Goal: Purchase product/service

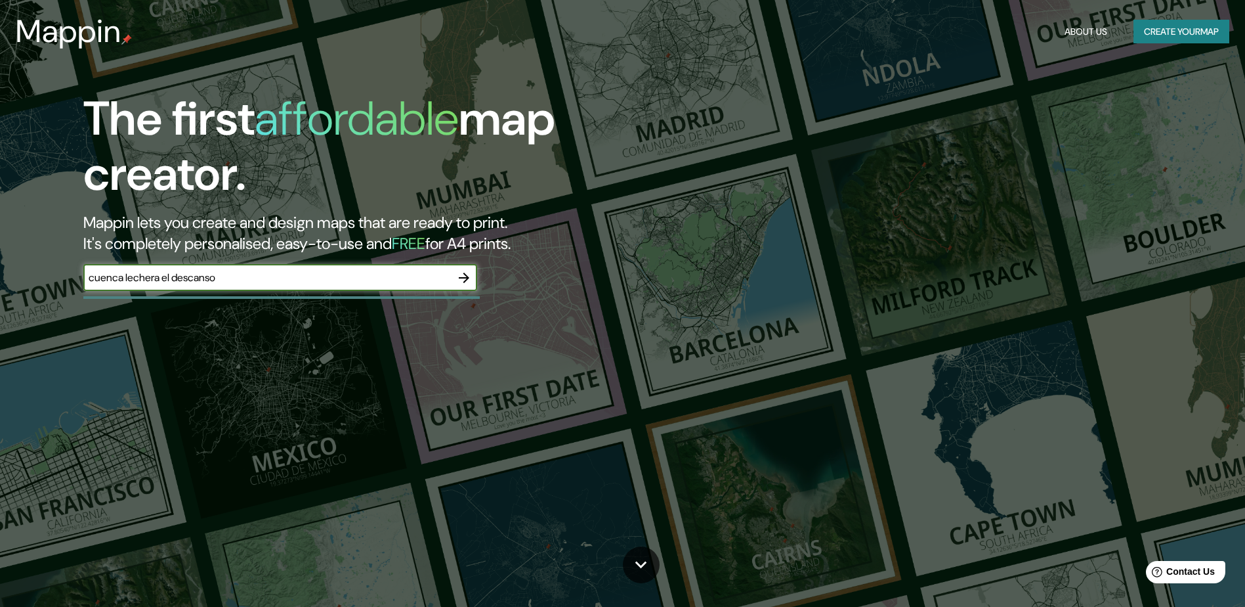
type input "cuenca lechera el descanso"
click at [467, 276] on icon "button" at bounding box center [464, 277] width 11 height 11
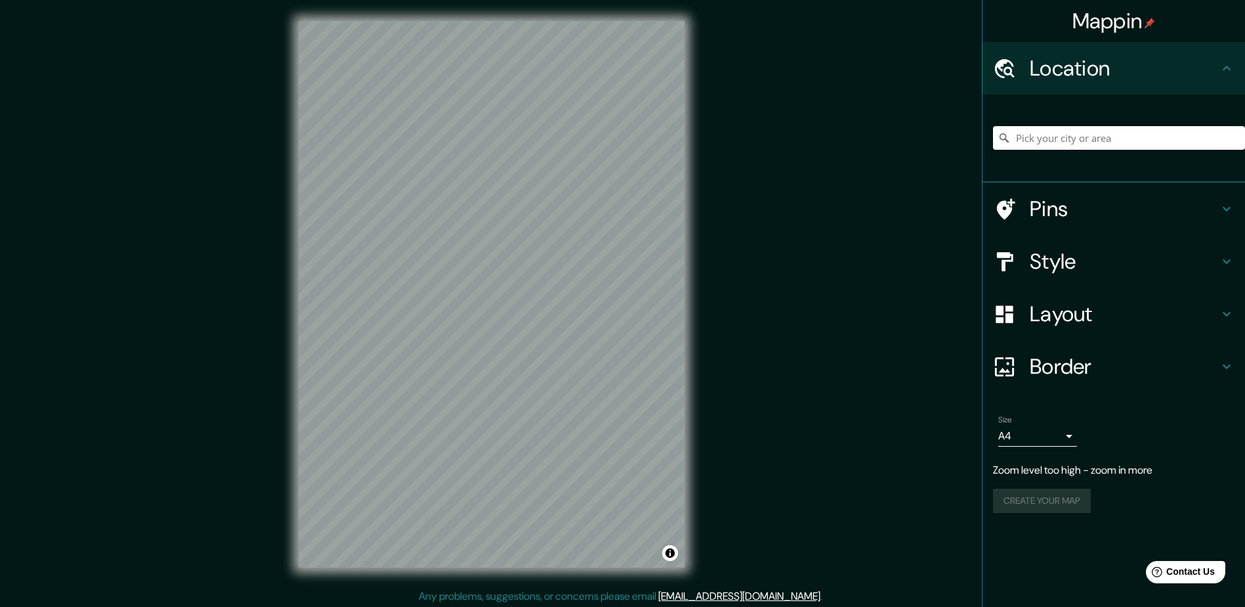
click at [1047, 133] on input "Pick your city or area" at bounding box center [1119, 138] width 252 height 24
click at [906, 204] on div "Mappin Location [GEOGRAPHIC_DATA][PERSON_NAME], [GEOGRAPHIC_DATA], [GEOGRAPHIC_…" at bounding box center [622, 304] width 1245 height 609
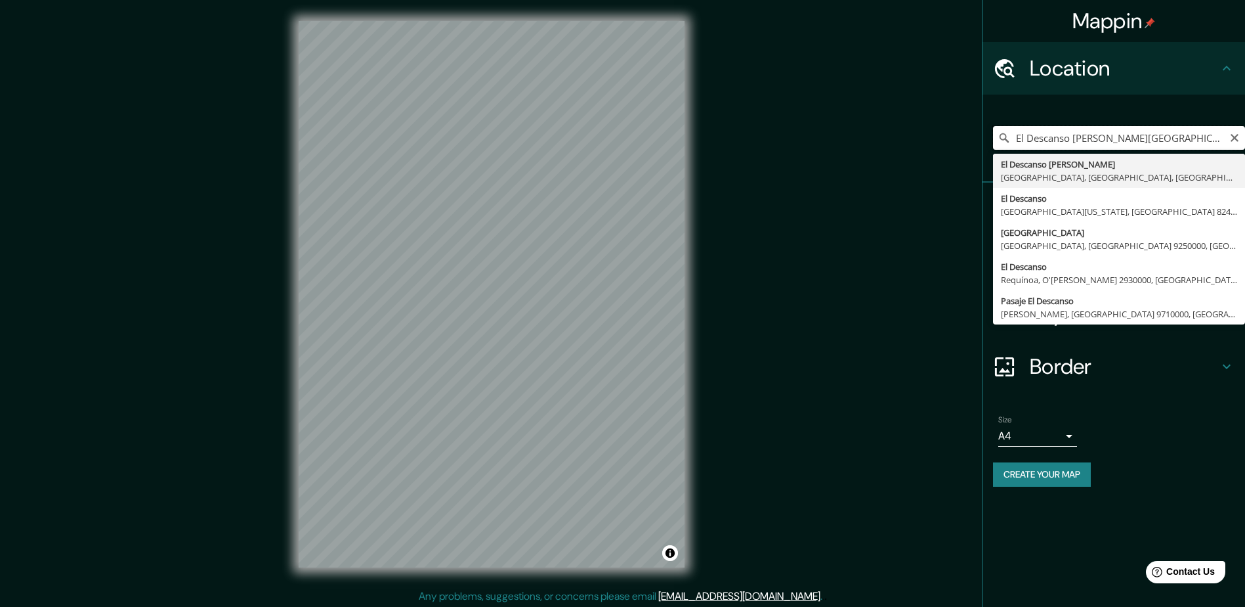
click at [1204, 138] on input "El Descanso [PERSON_NAME][GEOGRAPHIC_DATA], [GEOGRAPHIC_DATA], [GEOGRAPHIC_DATA…" at bounding box center [1119, 138] width 252 height 24
click at [1221, 136] on input "El Descanso [PERSON_NAME][GEOGRAPHIC_DATA], [GEOGRAPHIC_DATA], [GEOGRAPHIC_DATA…" at bounding box center [1119, 138] width 252 height 24
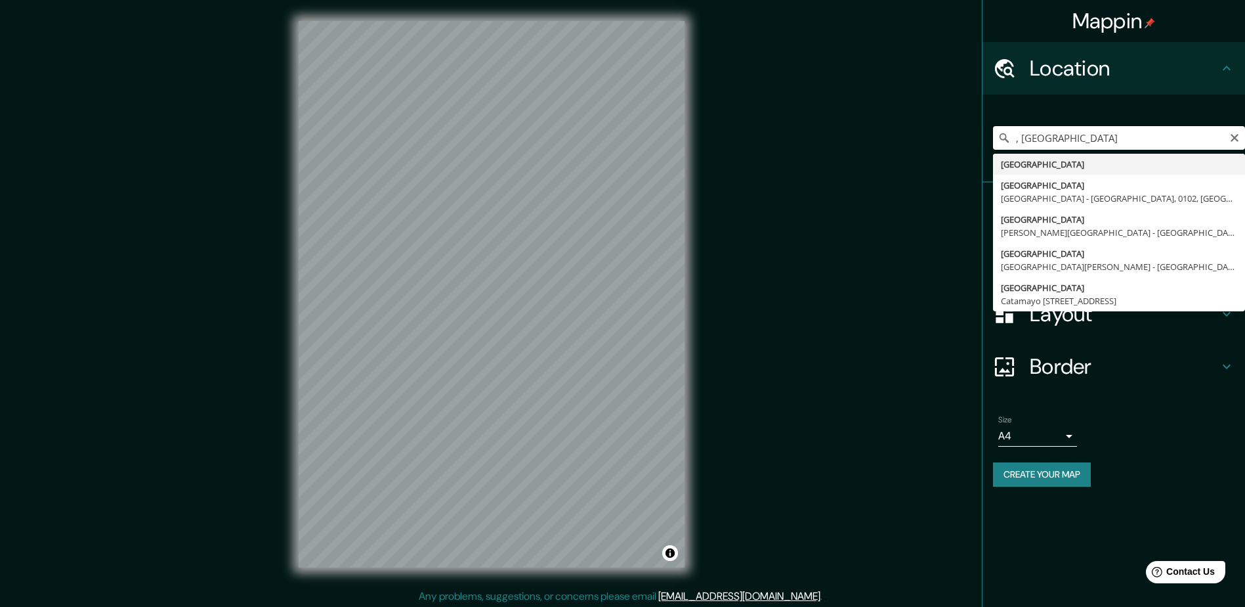
click at [1171, 133] on input ", [GEOGRAPHIC_DATA]" at bounding box center [1119, 138] width 252 height 24
type input ","
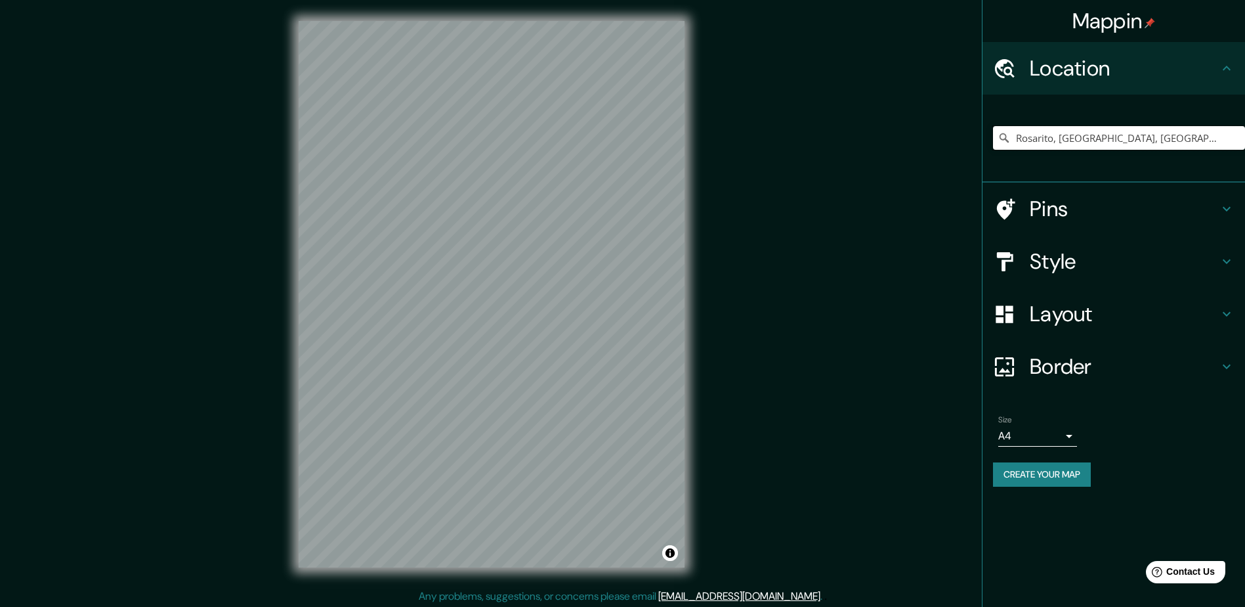
type input "Rosarito, [GEOGRAPHIC_DATA], [GEOGRAPHIC_DATA][US_STATE], [GEOGRAPHIC_DATA]"
click at [285, 72] on div "© Mapbox © OpenStreetMap Improve this map" at bounding box center [492, 294] width 428 height 588
click at [722, 514] on div "Mappin Location [GEOGRAPHIC_DATA], [GEOGRAPHIC_DATA], [GEOGRAPHIC_DATA][US_STAT…" at bounding box center [622, 304] width 1245 height 609
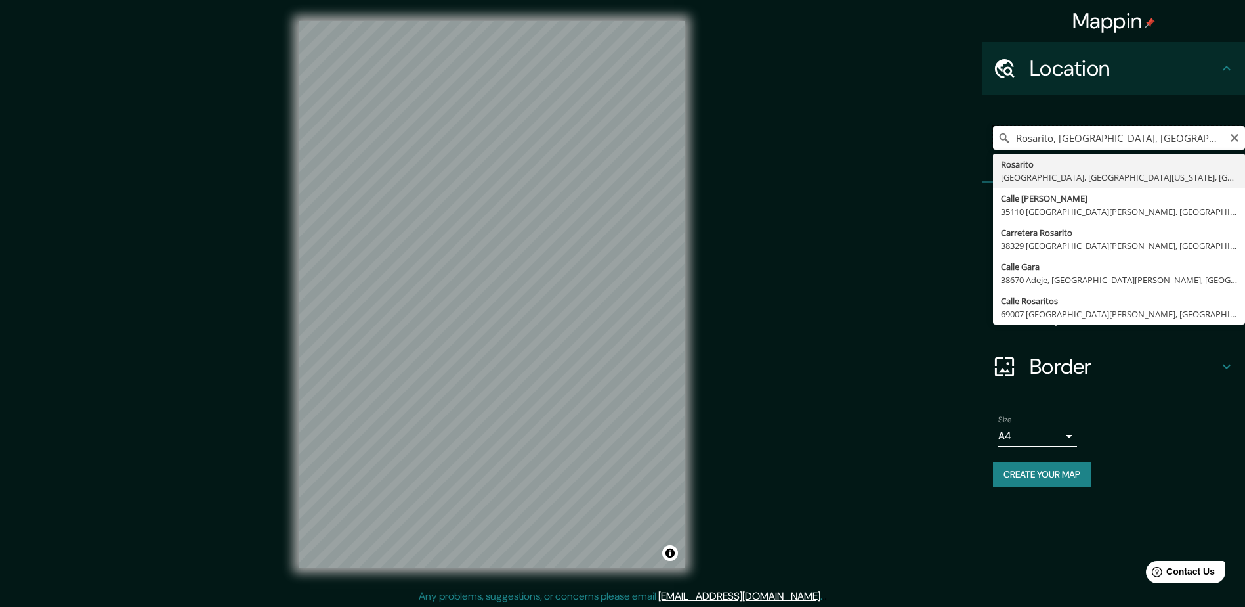
click at [1228, 140] on input "Rosarito, [GEOGRAPHIC_DATA], [GEOGRAPHIC_DATA][US_STATE], [GEOGRAPHIC_DATA]" at bounding box center [1119, 138] width 252 height 24
